Goal: Obtain resource: Download file/media

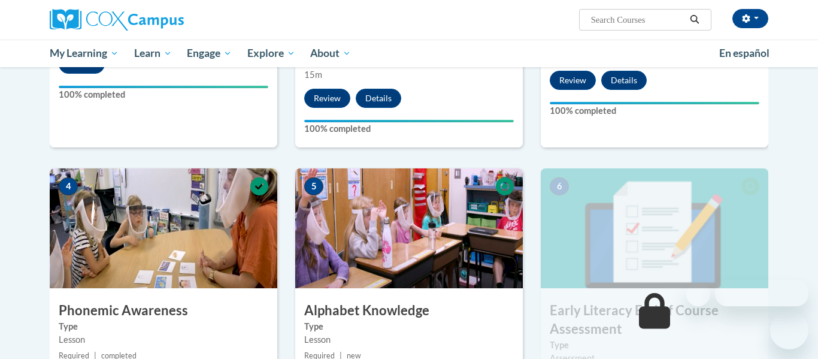
scroll to position [474, 0]
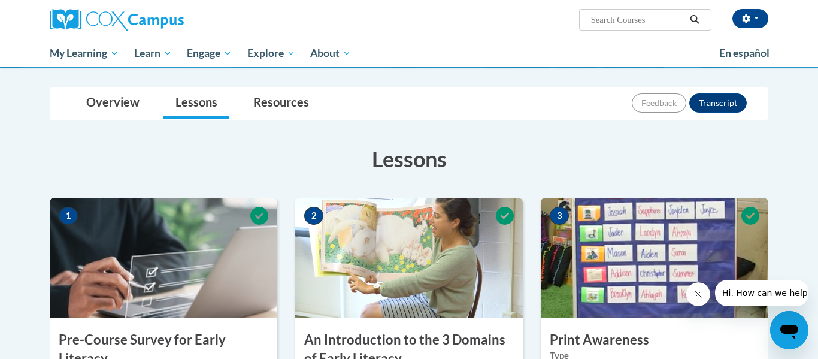
scroll to position [113, 0]
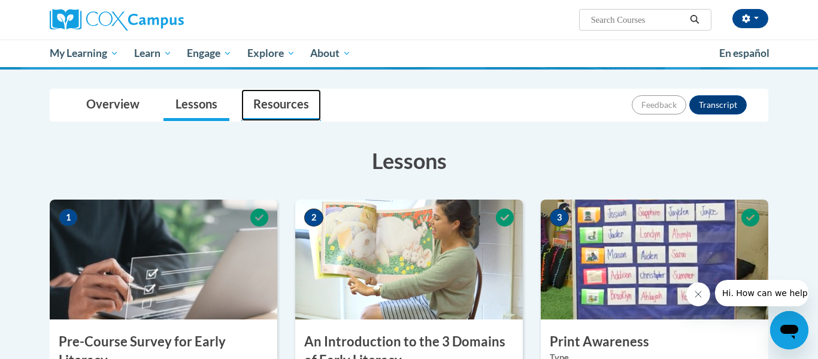
click at [285, 103] on link "Resources" at bounding box center [281, 105] width 80 height 32
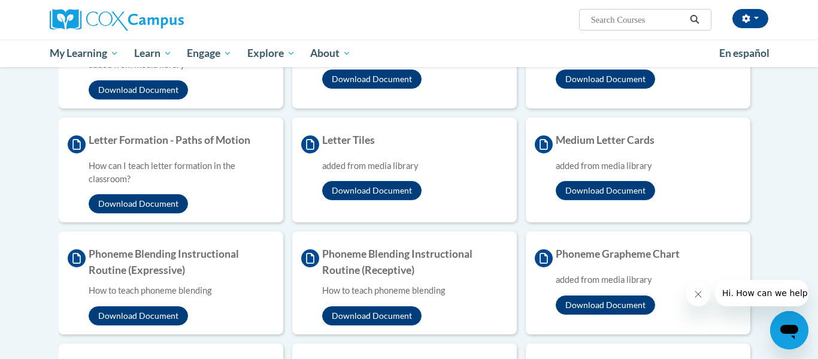
scroll to position [901, 0]
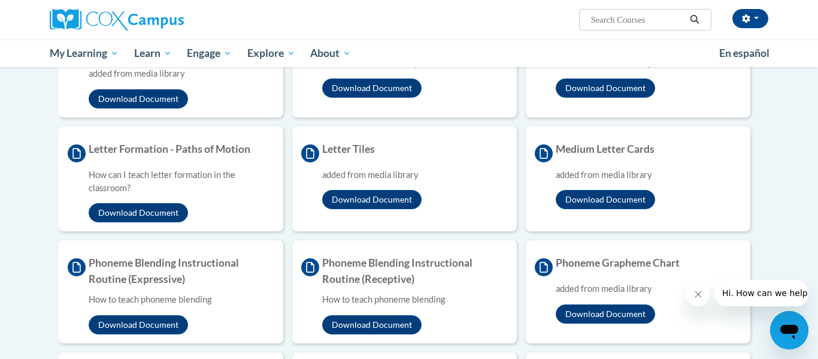
click at [329, 155] on h4 "Letter Tiles" at bounding box center [404, 151] width 207 height 21
click at [357, 211] on li "Letter Tiles added from media library Download Document" at bounding box center [404, 178] width 225 height 105
click at [350, 208] on button "Download Document" at bounding box center [371, 199] width 99 height 19
click at [132, 208] on button "Download Document" at bounding box center [138, 212] width 99 height 19
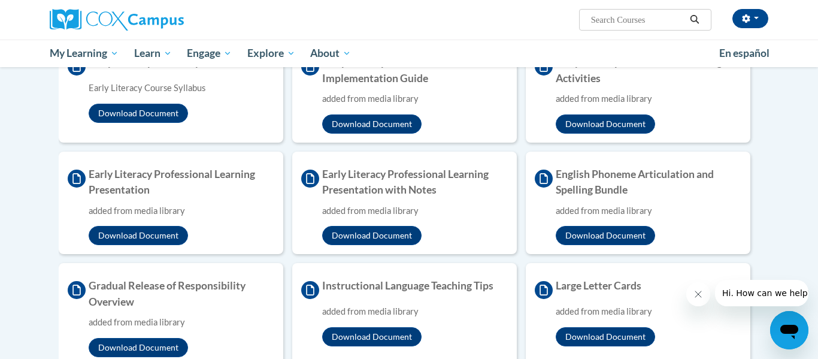
scroll to position [652, 0]
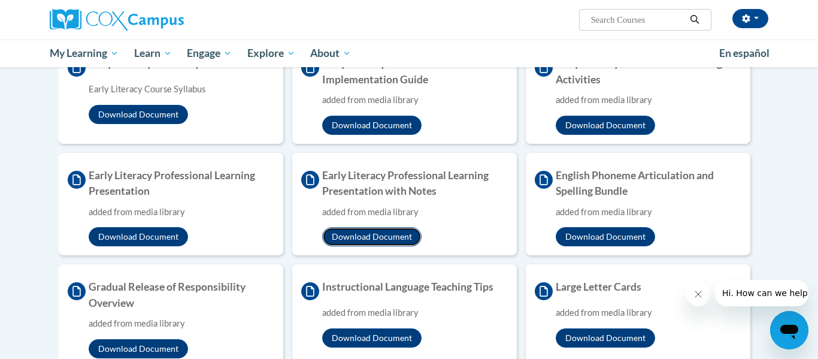
click at [358, 245] on button "Download Document" at bounding box center [371, 236] width 99 height 19
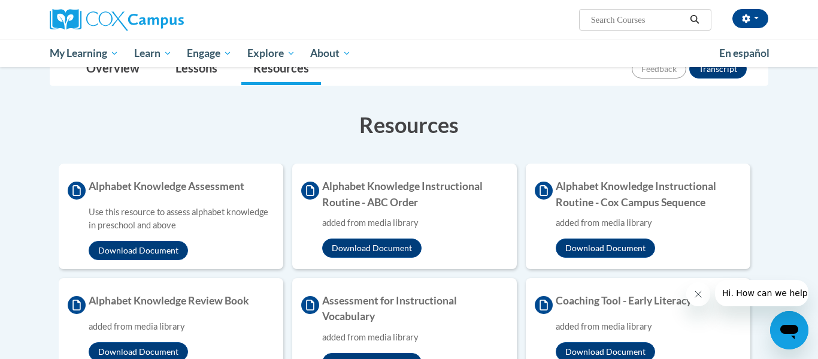
scroll to position [153, 0]
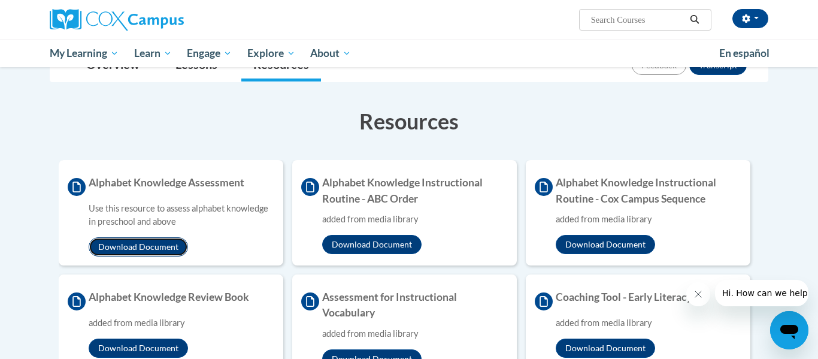
click at [155, 250] on button "Download Document" at bounding box center [138, 246] width 99 height 19
click at [398, 247] on button "Download Document" at bounding box center [371, 244] width 99 height 19
click at [579, 251] on button "Download Document" at bounding box center [605, 244] width 99 height 19
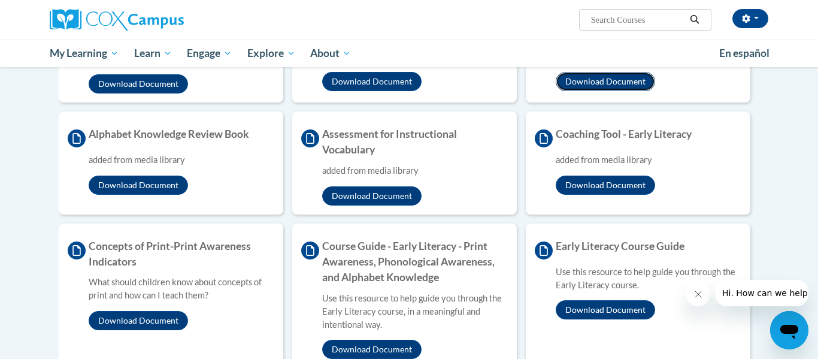
scroll to position [322, 0]
